Goal: Find contact information: Find contact information

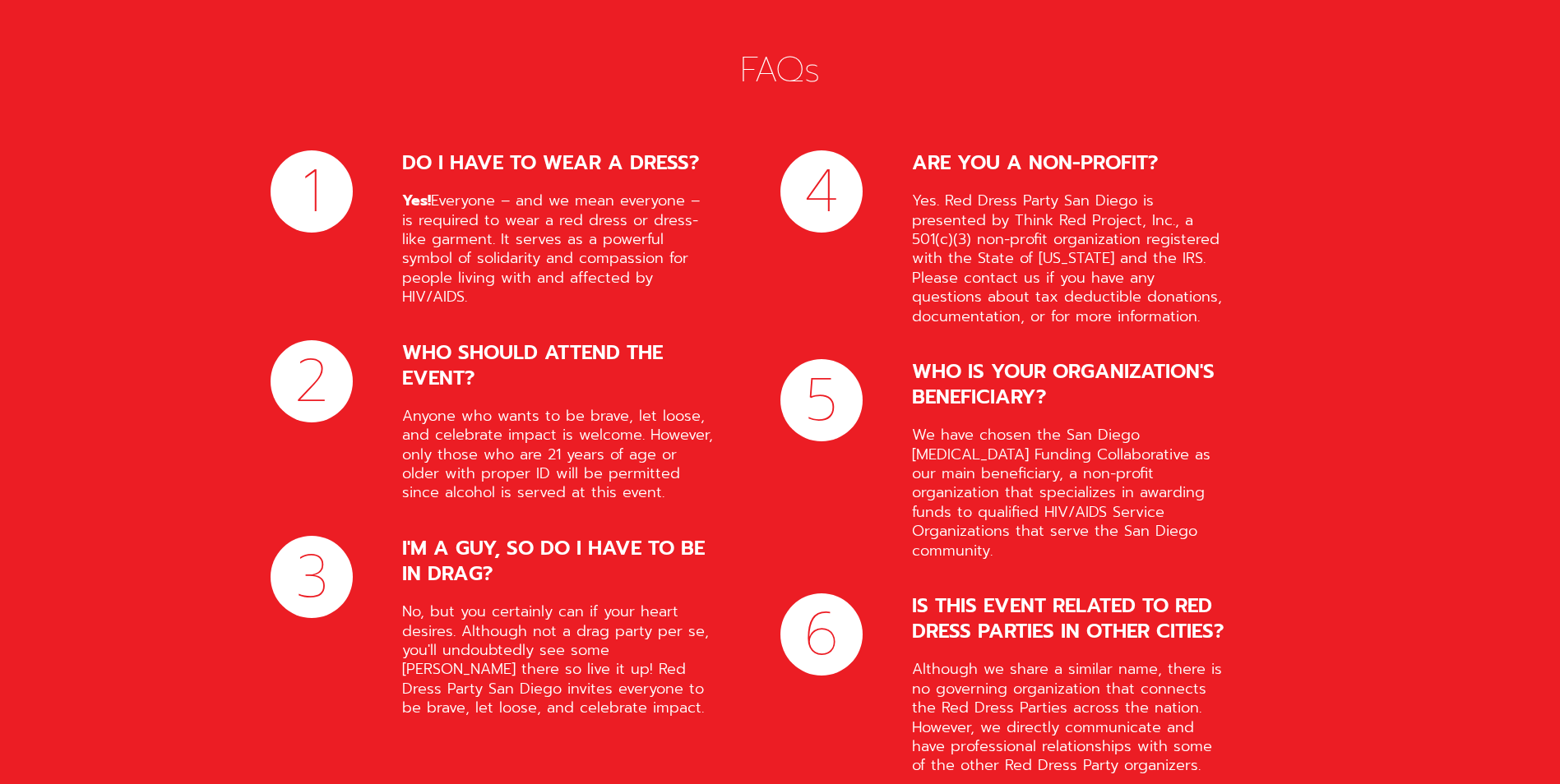
scroll to position [6574, 0]
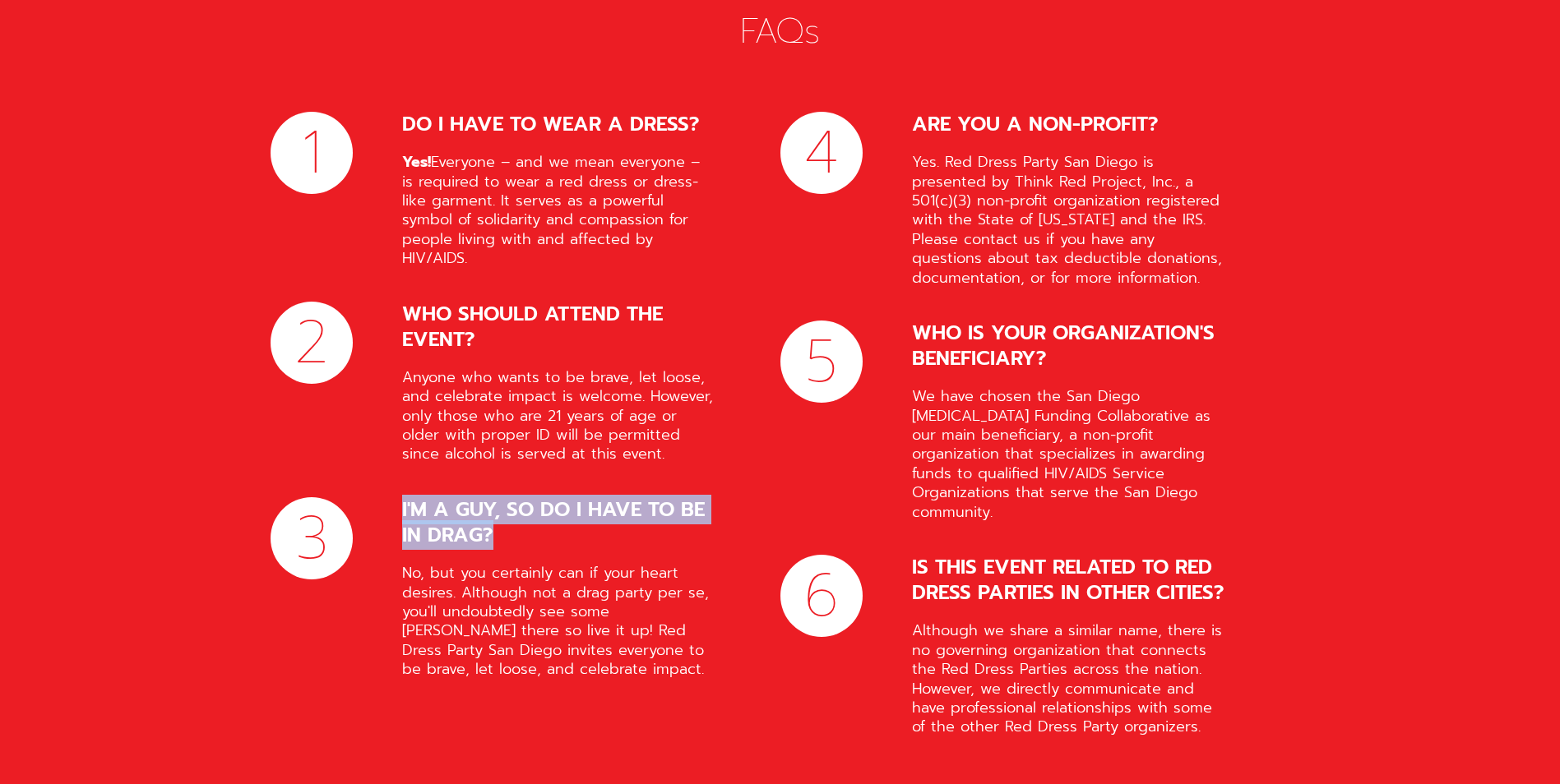
drag, startPoint x: 489, startPoint y: 491, endPoint x: 391, endPoint y: 461, distance: 102.5
click at [391, 497] on div "3 I'M A GUY, SO DO I HAVE TO BE IN DRAG? No, but you certainly can if your hear…" at bounding box center [492, 589] width 444 height 183
drag, startPoint x: 391, startPoint y: 461, endPoint x: 521, endPoint y: 501, distance: 136.0
click at [523, 500] on div "I'M A GUY, SO DO I HAVE TO BE IN DRAG?" at bounding box center [558, 522] width 313 height 51
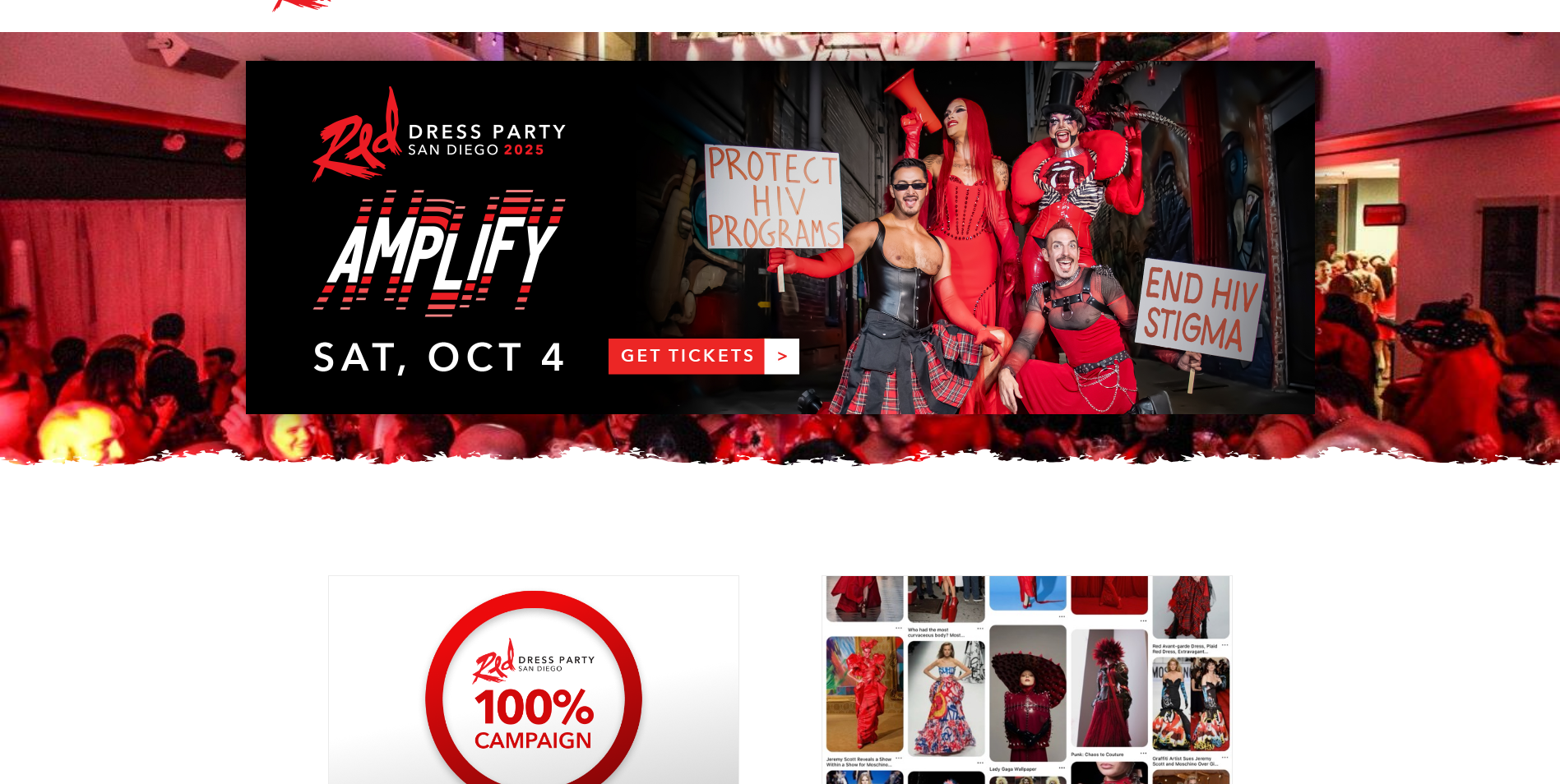
scroll to position [82, 0]
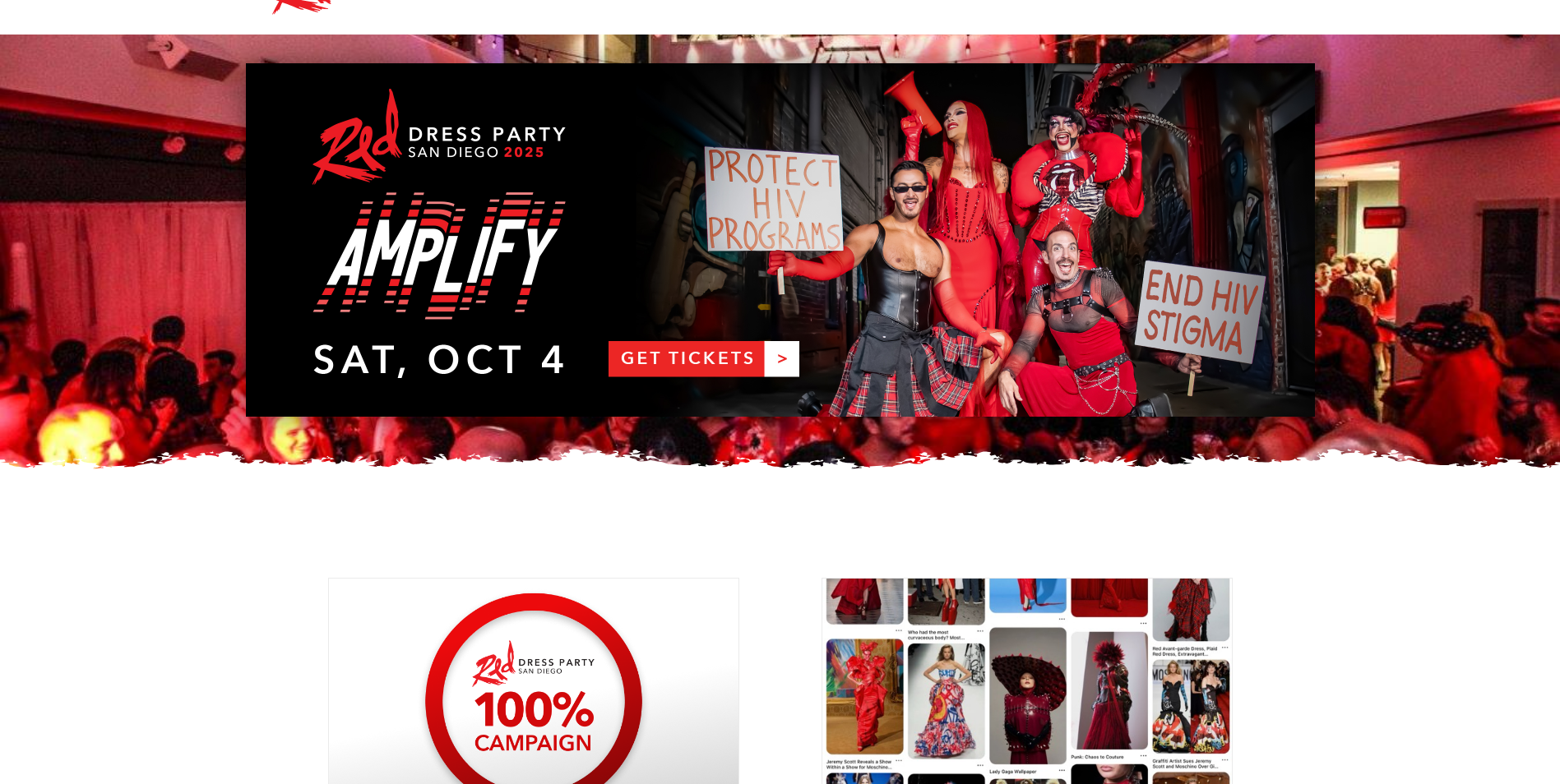
click at [637, 338] on link "RDPSD 2025 Banner" at bounding box center [780, 240] width 1069 height 353
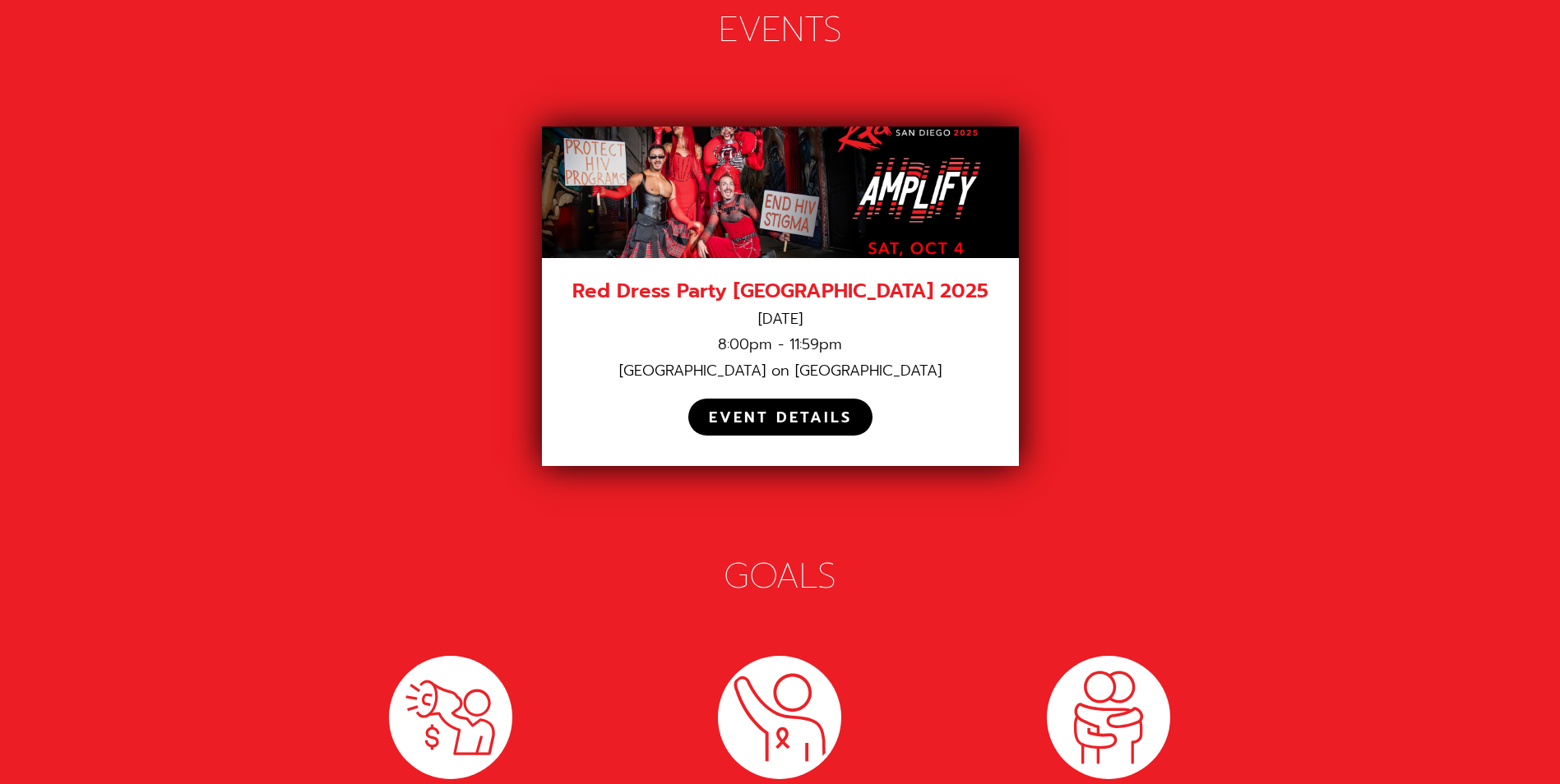
scroll to position [2465, 0]
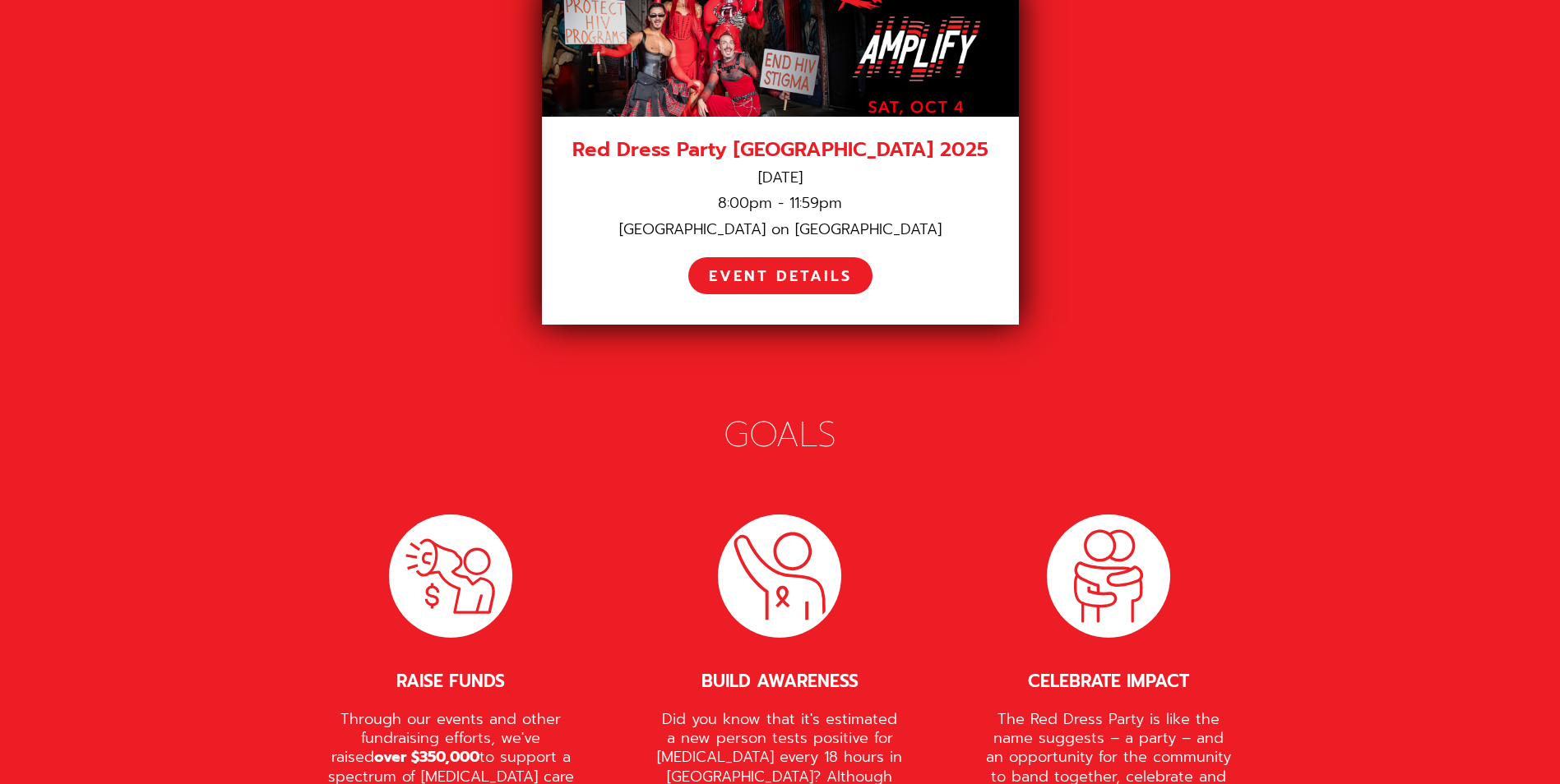
click at [799, 220] on div "[GEOGRAPHIC_DATA] on [GEOGRAPHIC_DATA]" at bounding box center [780, 229] width 436 height 19
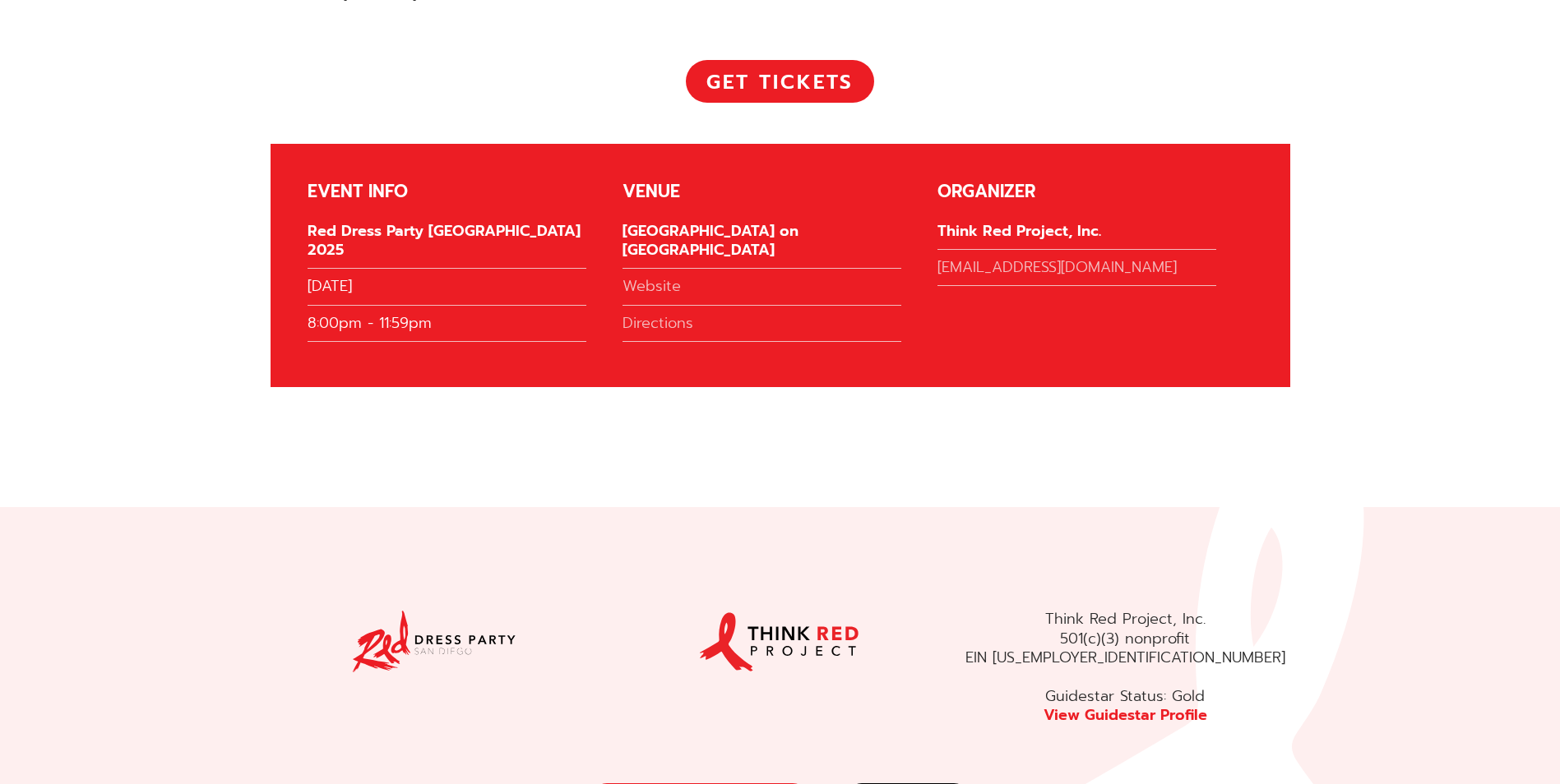
scroll to position [3720, 0]
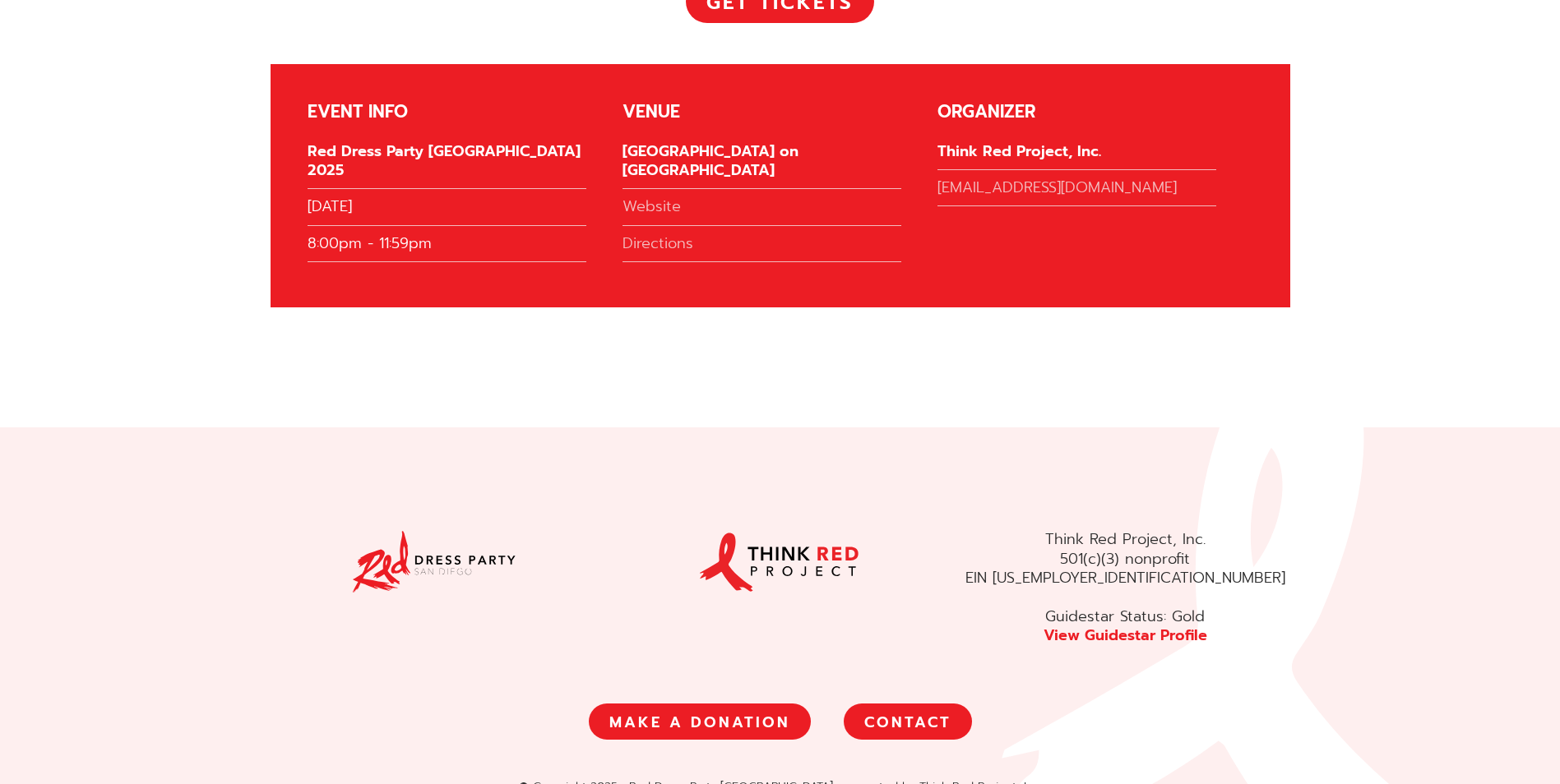
click at [914, 703] on link "CONTACT" at bounding box center [907, 721] width 128 height 36
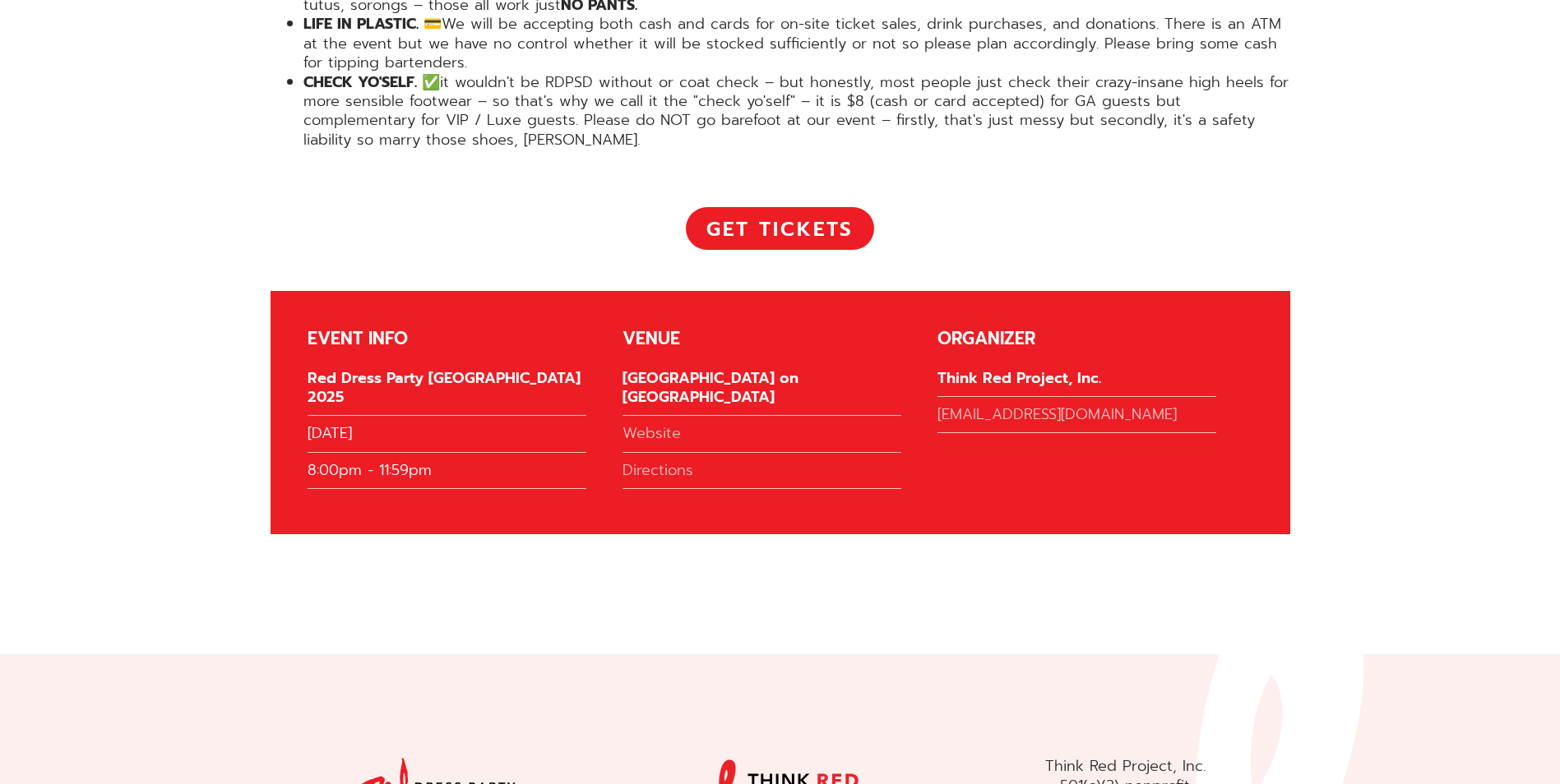
scroll to position [3227, 0]
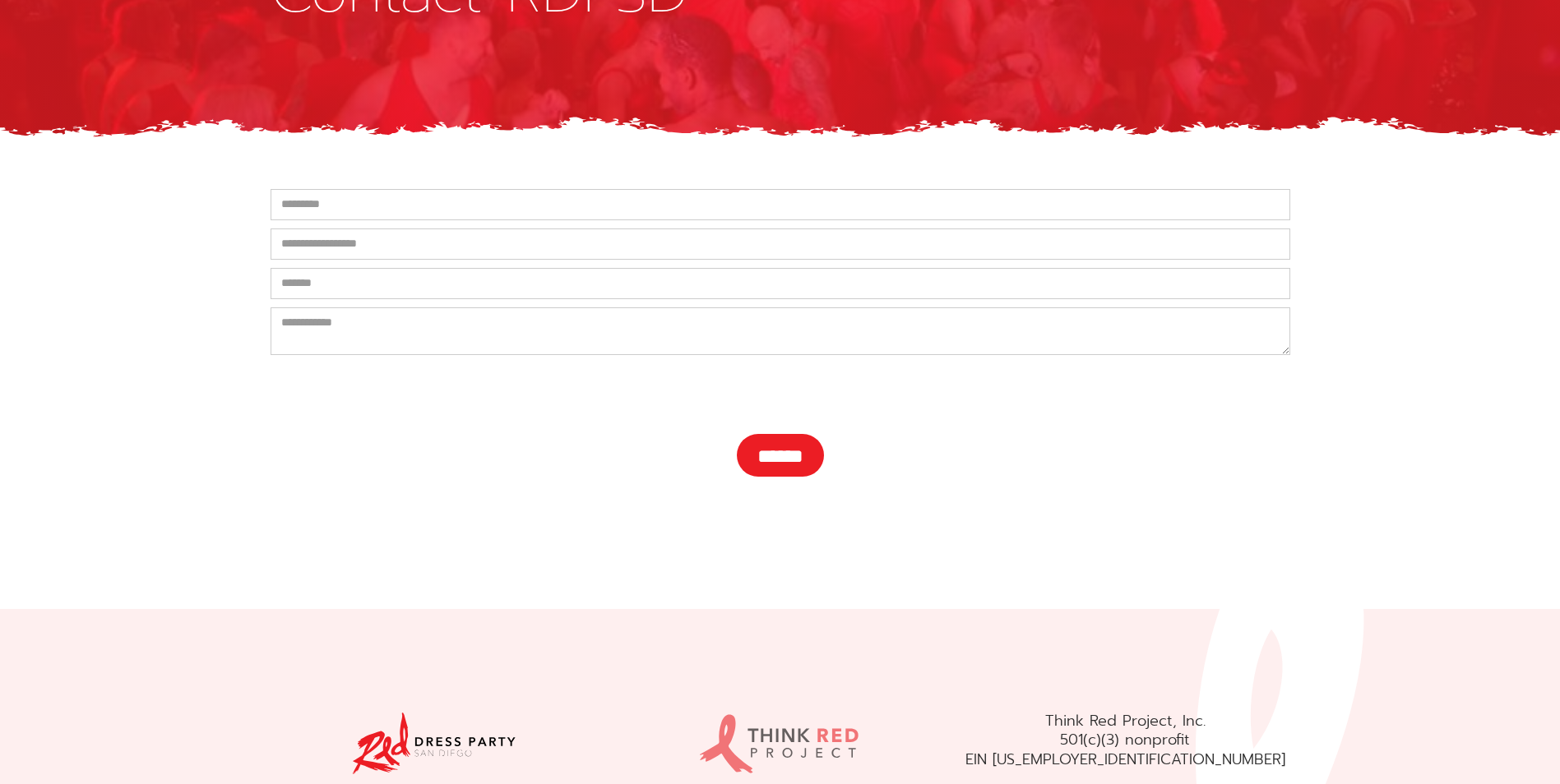
scroll to position [504, 0]
